Goal: Find specific page/section: Find specific page/section

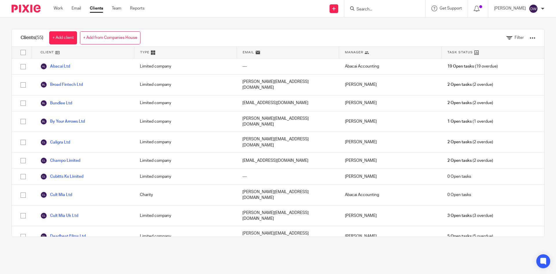
click at [379, 9] on input "Search" at bounding box center [382, 9] width 52 height 5
type input "cult mia"
click at [394, 27] on link at bounding box center [391, 24] width 72 height 13
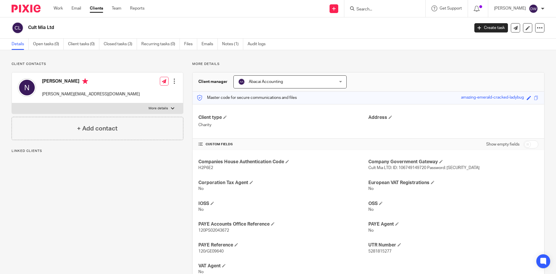
click at [391, 12] on form at bounding box center [387, 8] width 62 height 7
click at [391, 7] on input "Search" at bounding box center [382, 9] width 52 height 5
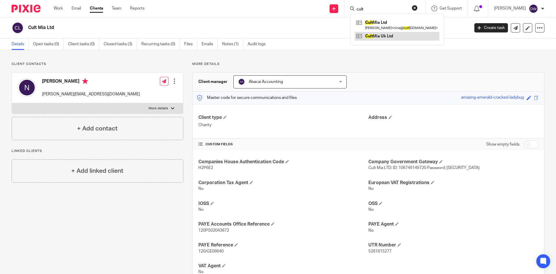
type input "cult"
click at [396, 35] on link at bounding box center [397, 36] width 85 height 9
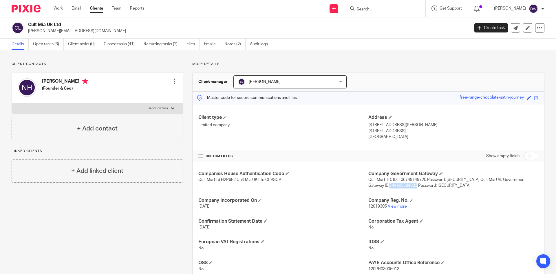
drag, startPoint x: 388, startPoint y: 185, endPoint x: 415, endPoint y: 185, distance: 27.0
click at [415, 185] on span "Cult Mia LTD: ID: 106749149720 Password: 4pfYhKVa$Sy@*hx Cult Mia UK: Governmen…" at bounding box center [448, 183] width 158 height 10
copy span "744965684833"
drag, startPoint x: 437, startPoint y: 186, endPoint x: 482, endPoint y: 187, distance: 44.9
click at [482, 187] on p "Cult Mia LTD: ID: 106749149720 Password: 4pfYhKVa$Sy@*hx Cult Mia UK: Governmen…" at bounding box center [454, 183] width 170 height 12
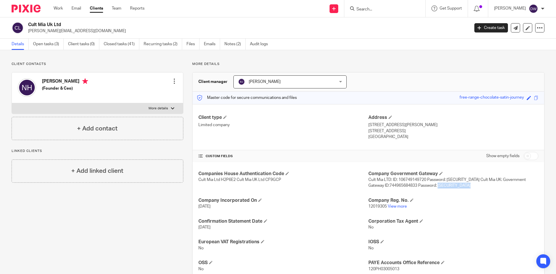
copy span "m&6N38gM4%&x.b&"
